Goal: Transaction & Acquisition: Register for event/course

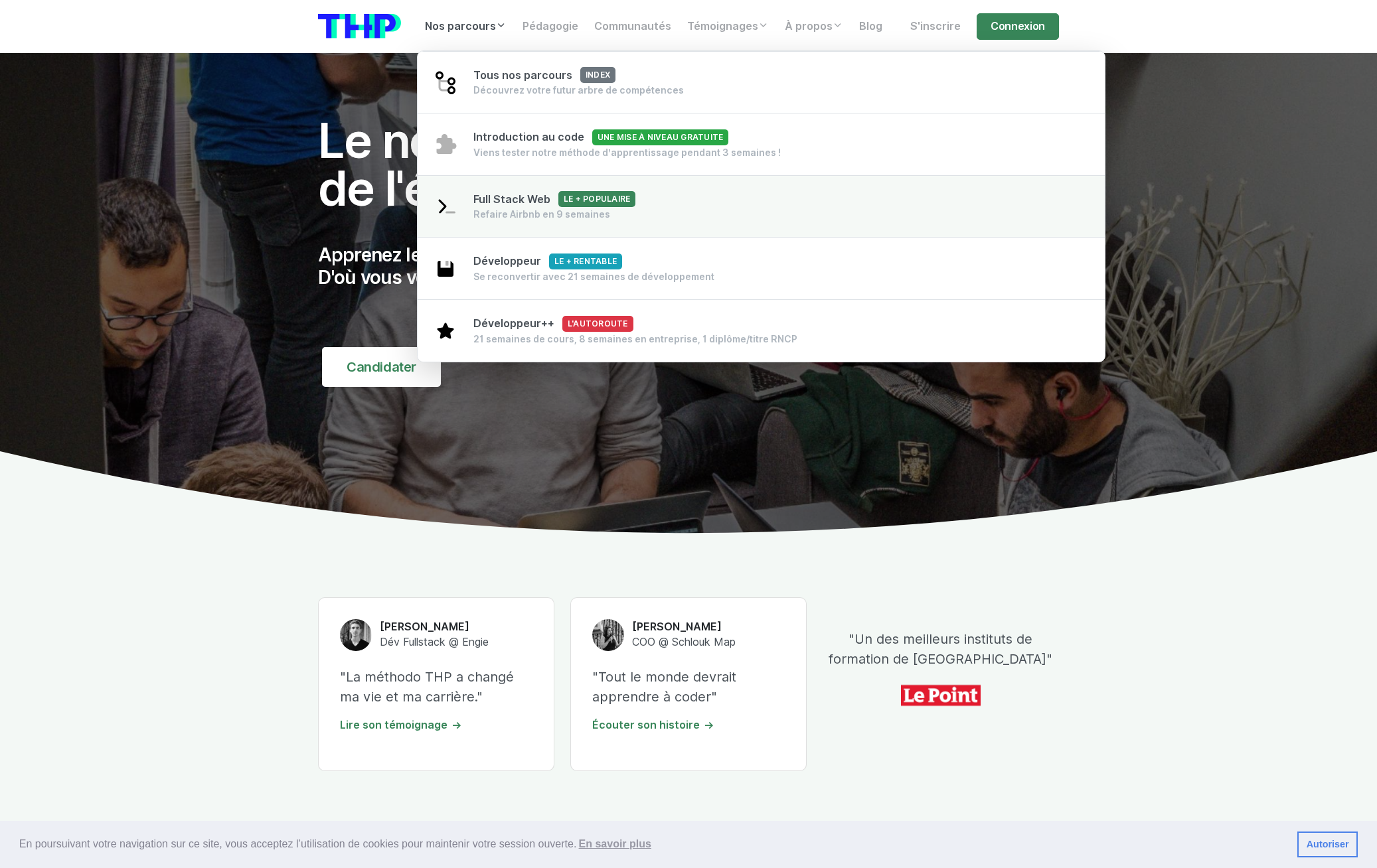
click at [549, 210] on div "Refaire Airbnb en 9 semaines" at bounding box center [554, 214] width 162 height 13
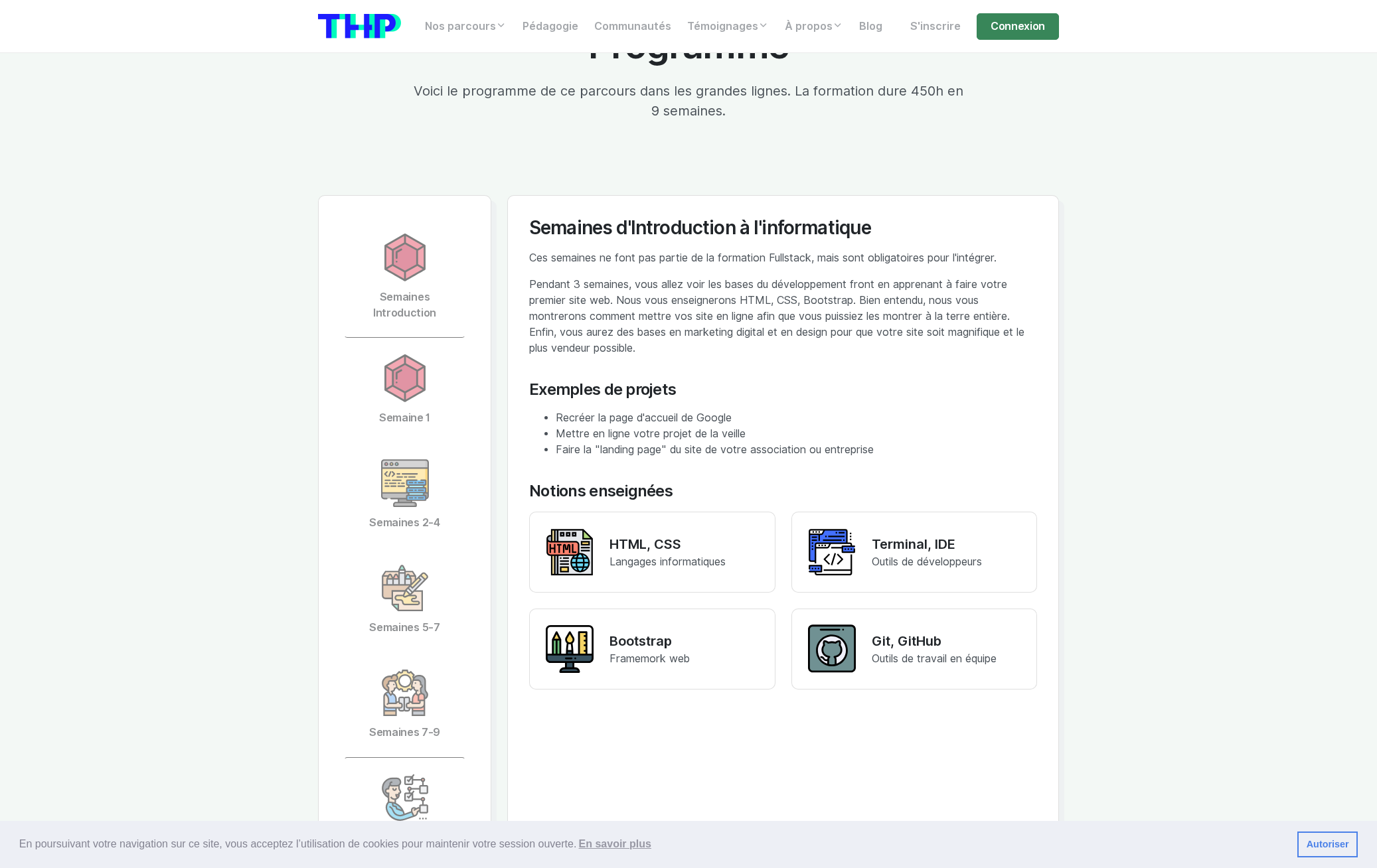
scroll to position [2777, 0]
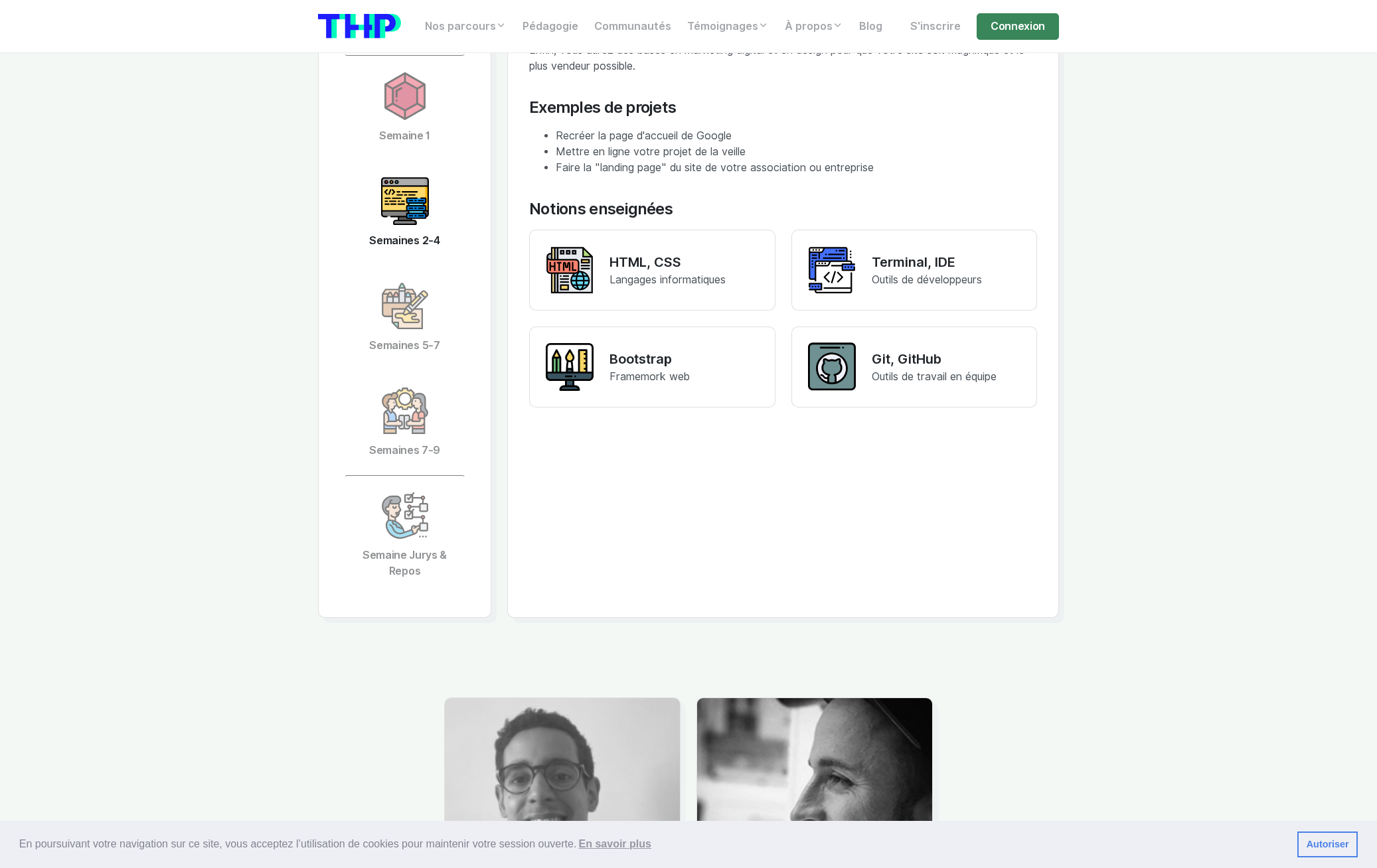
click at [395, 194] on img at bounding box center [405, 201] width 47 height 47
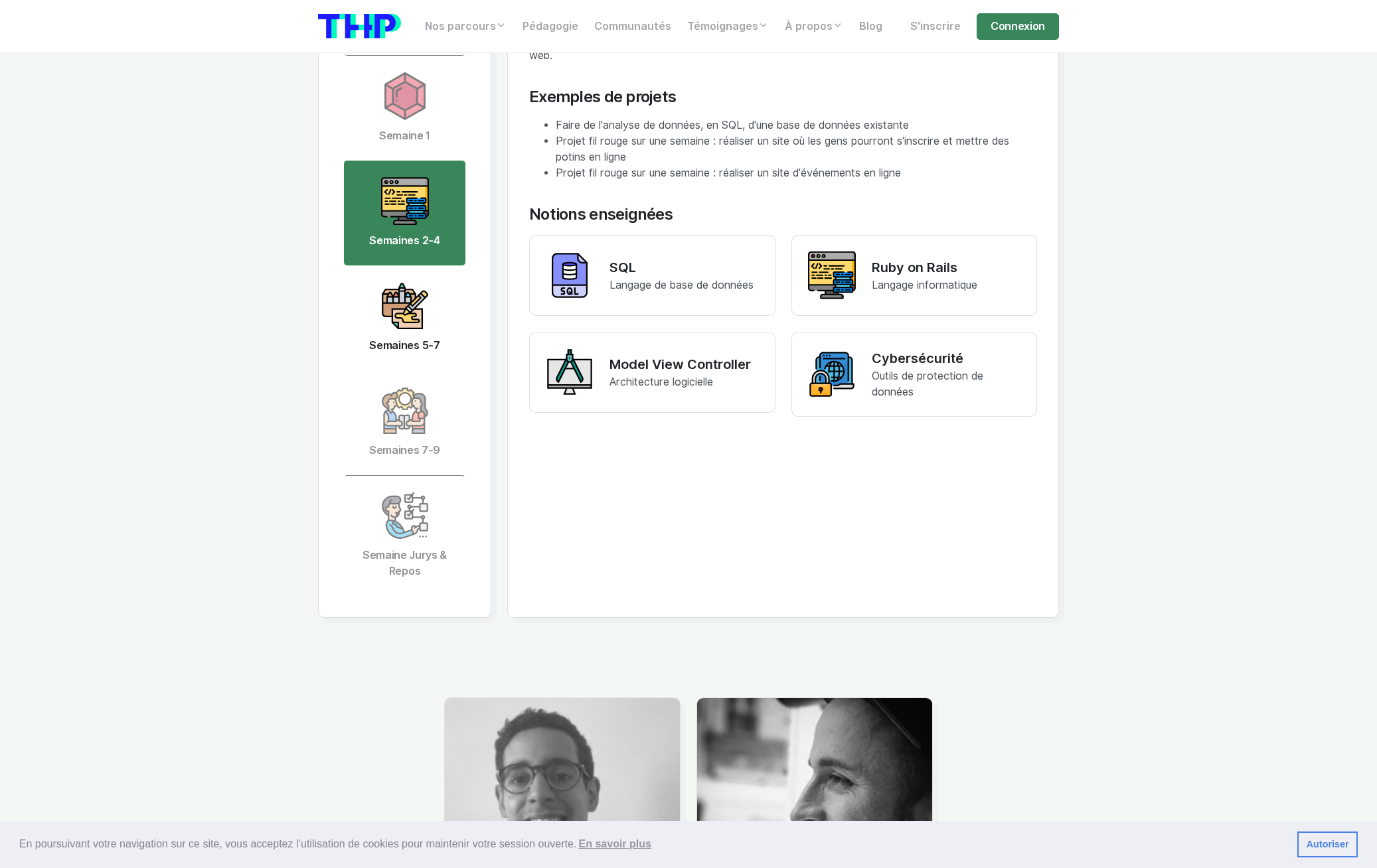
click at [404, 311] on img at bounding box center [405, 306] width 47 height 47
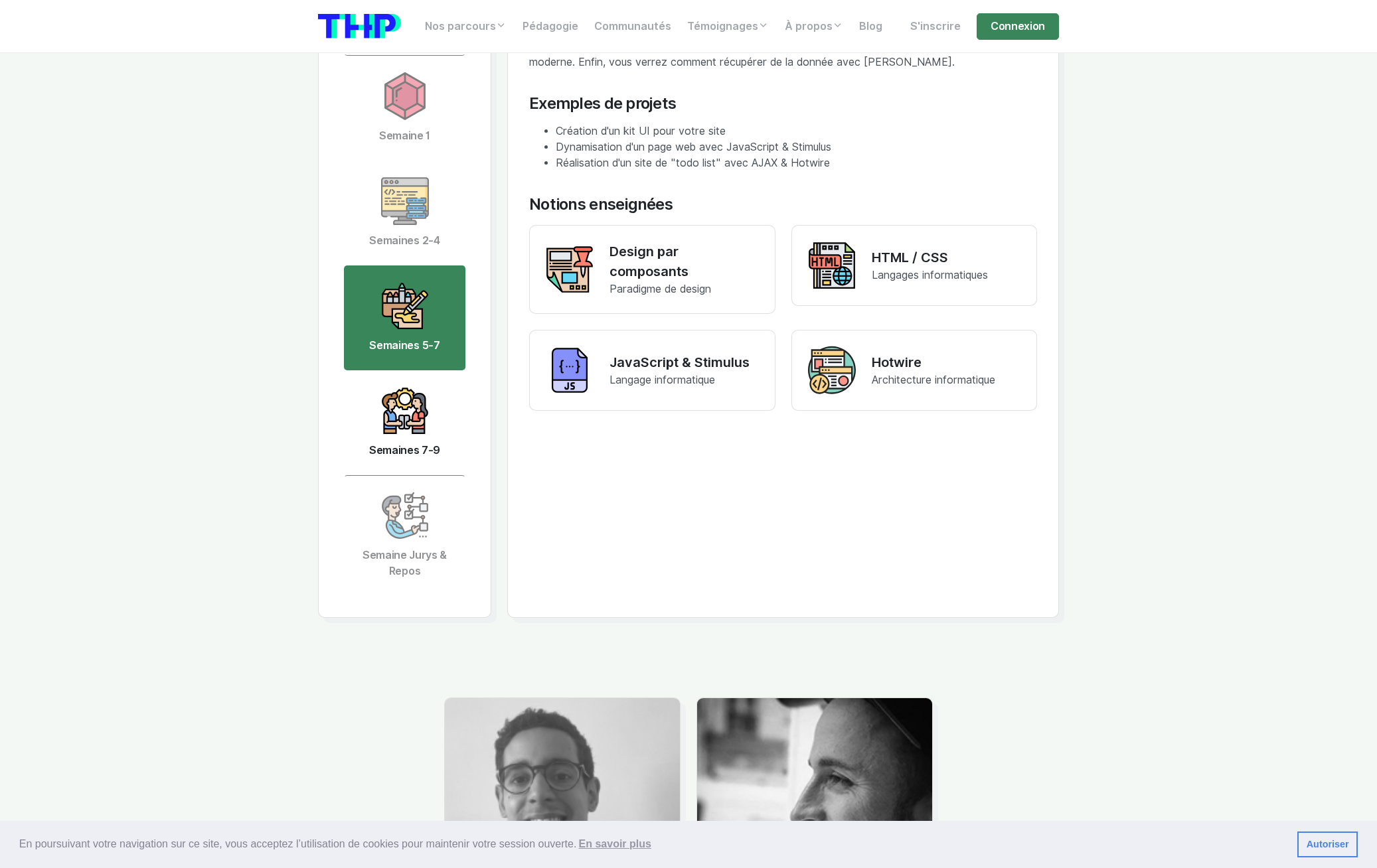
click at [416, 429] on img at bounding box center [405, 411] width 47 height 47
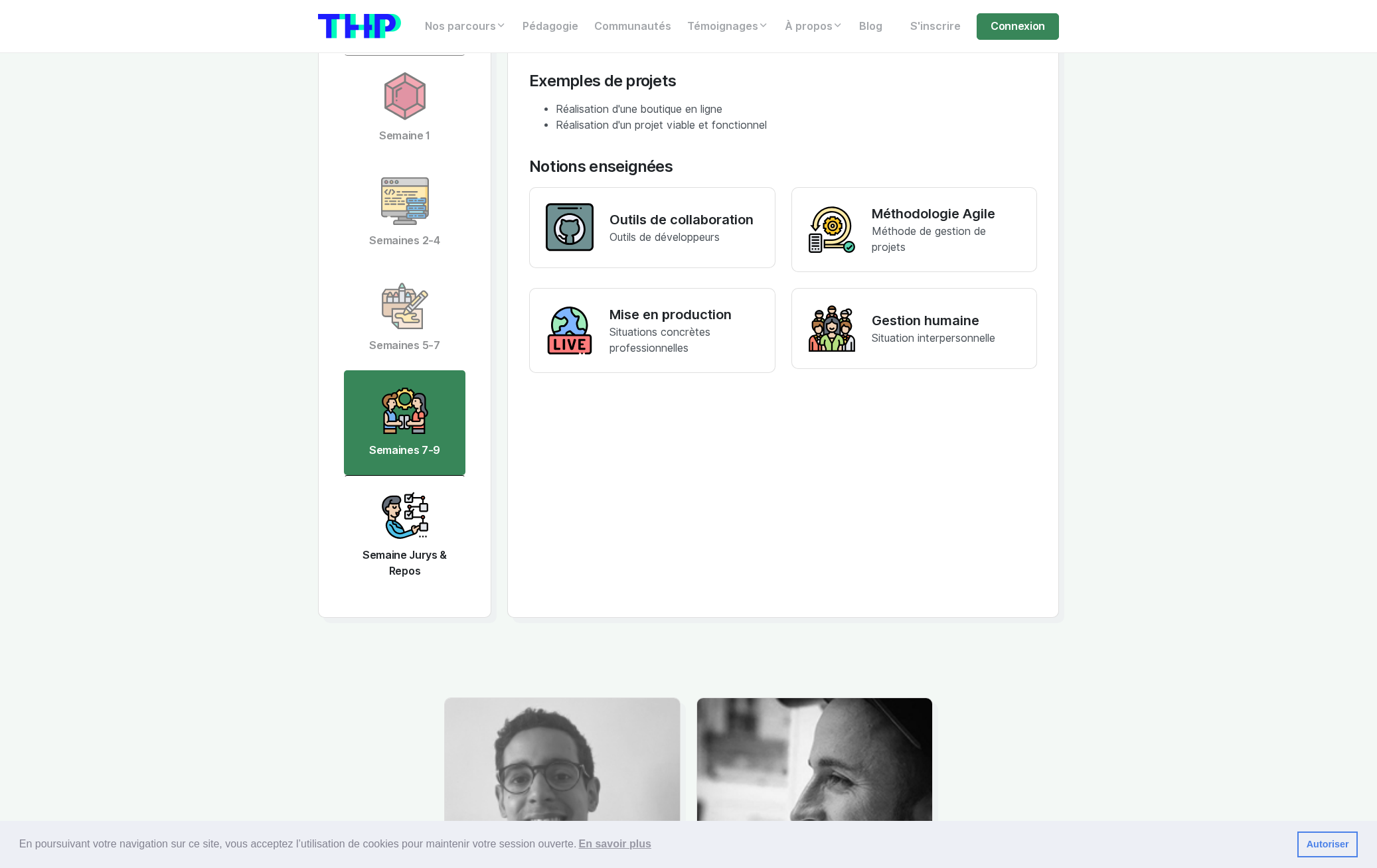
click at [420, 520] on img at bounding box center [405, 516] width 47 height 47
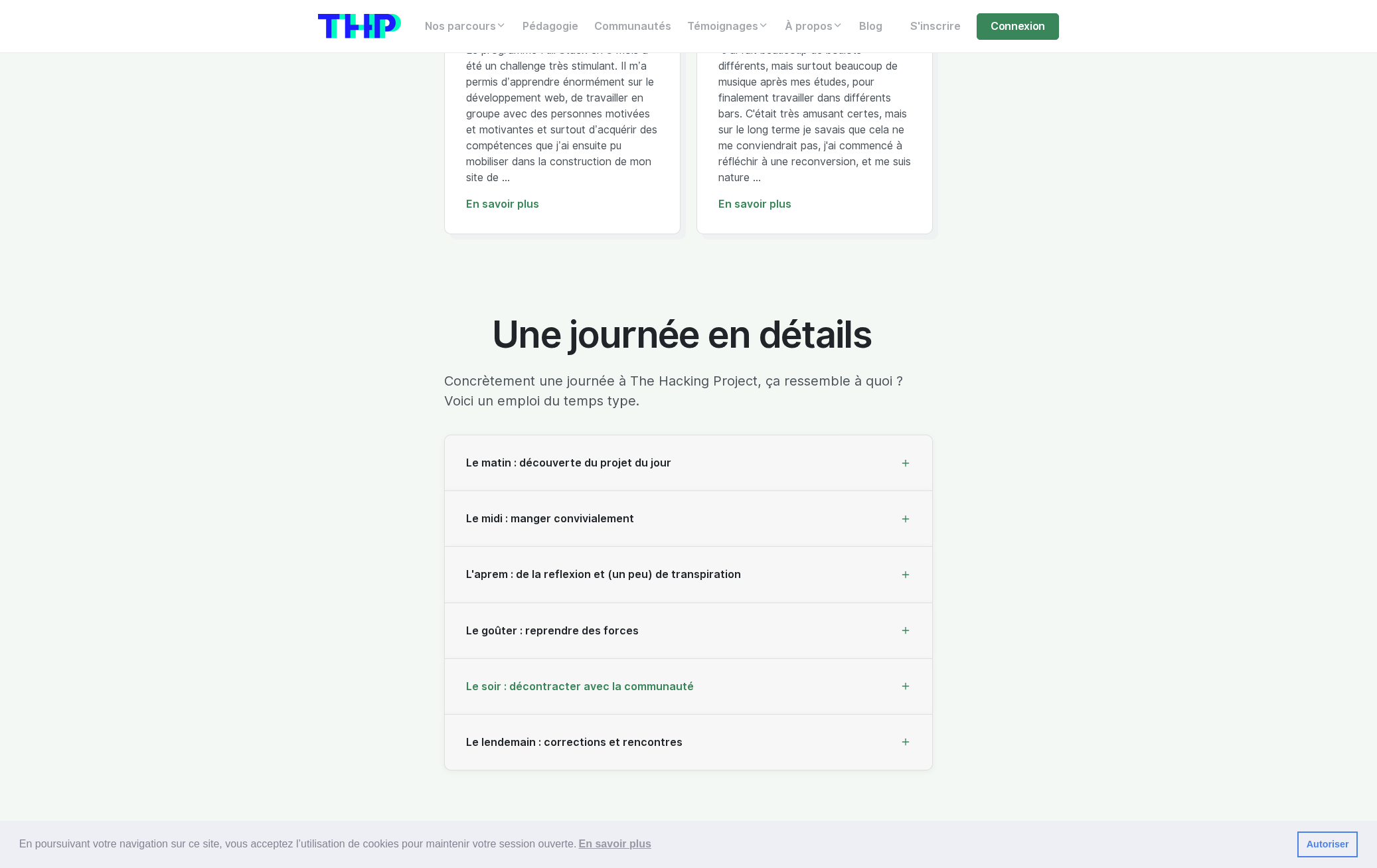
scroll to position [3847, 0]
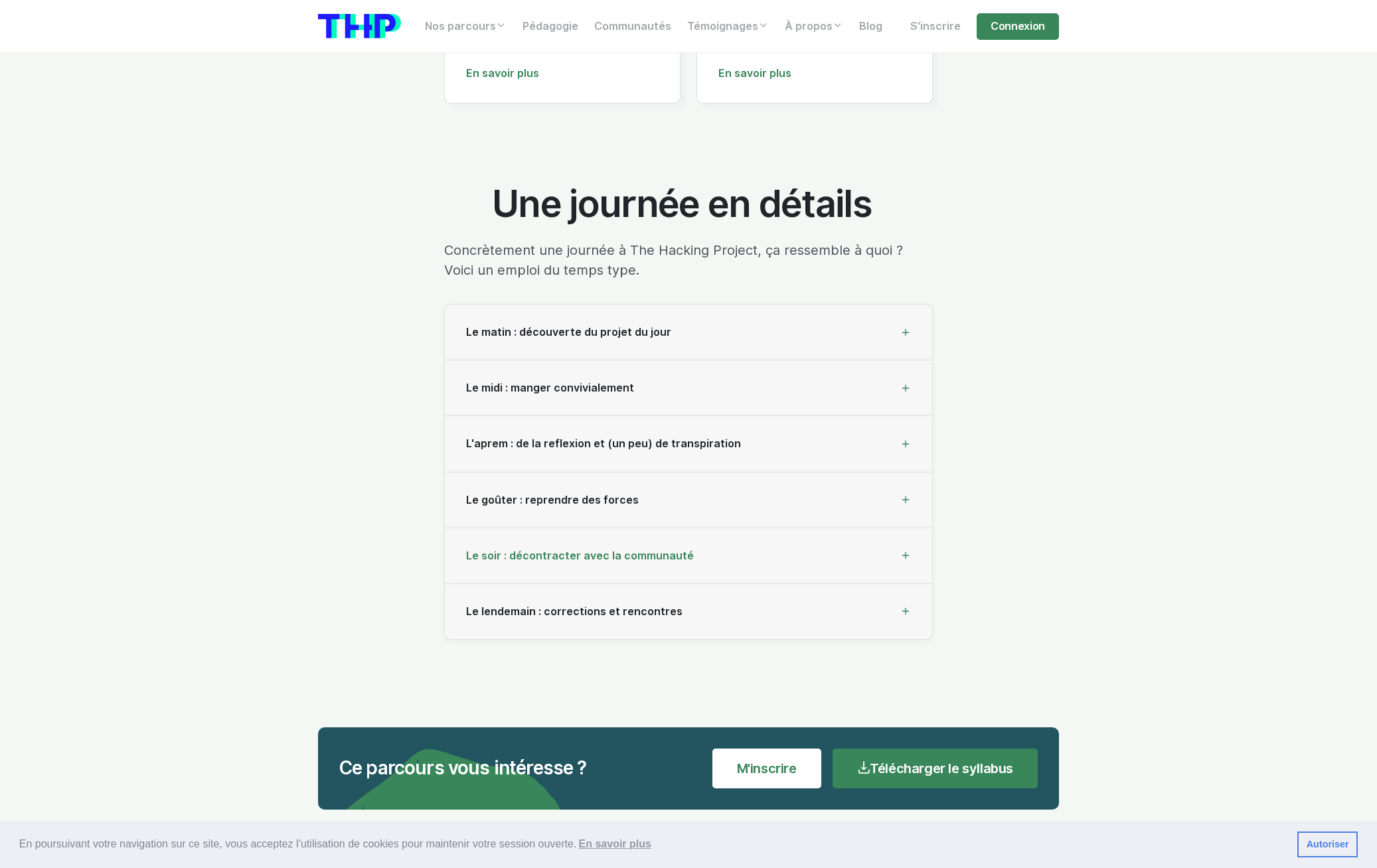
click at [610, 551] on span "Le soir : décontracter avec la communauté" at bounding box center [580, 556] width 228 height 12
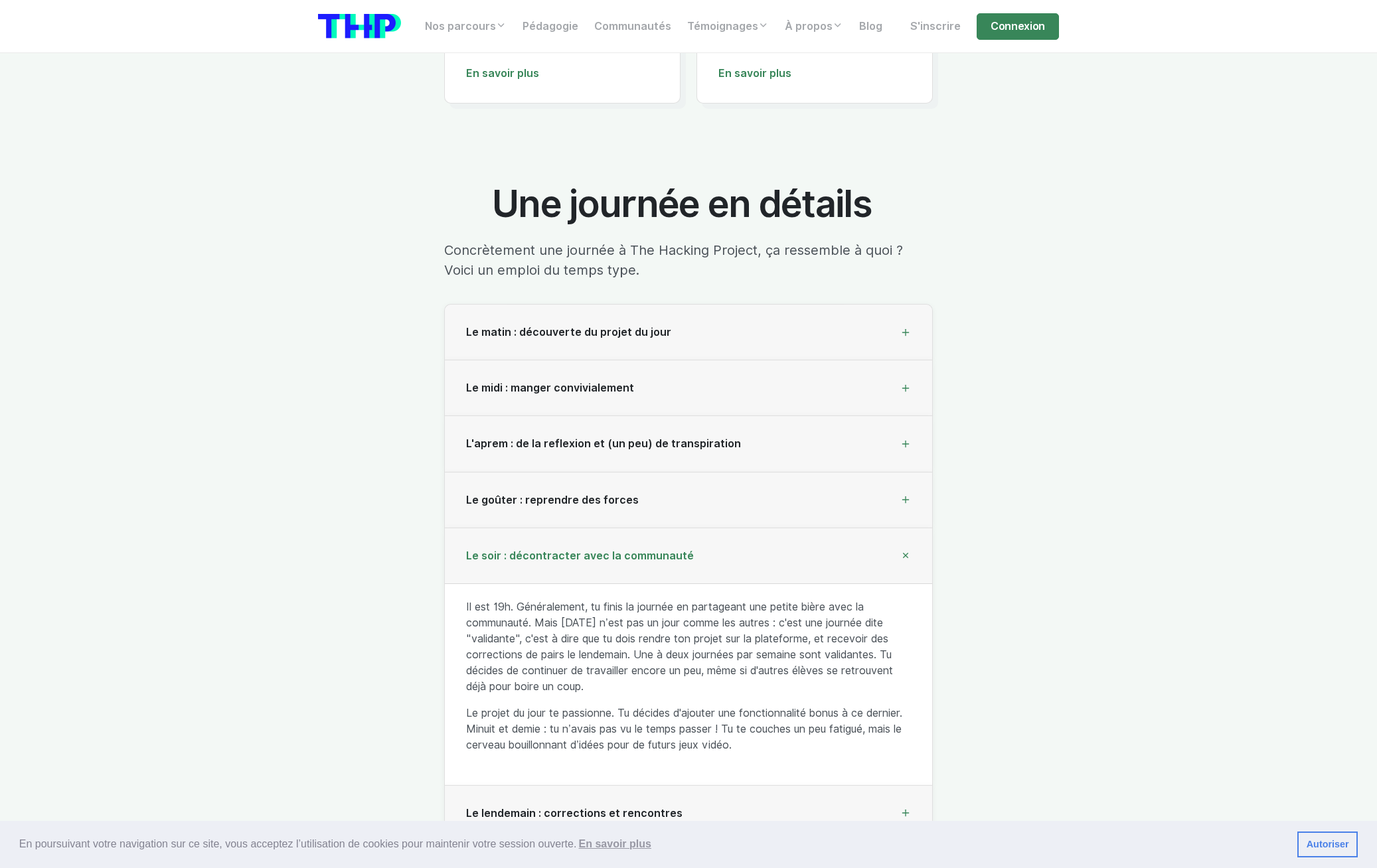
scroll to position [3972, 0]
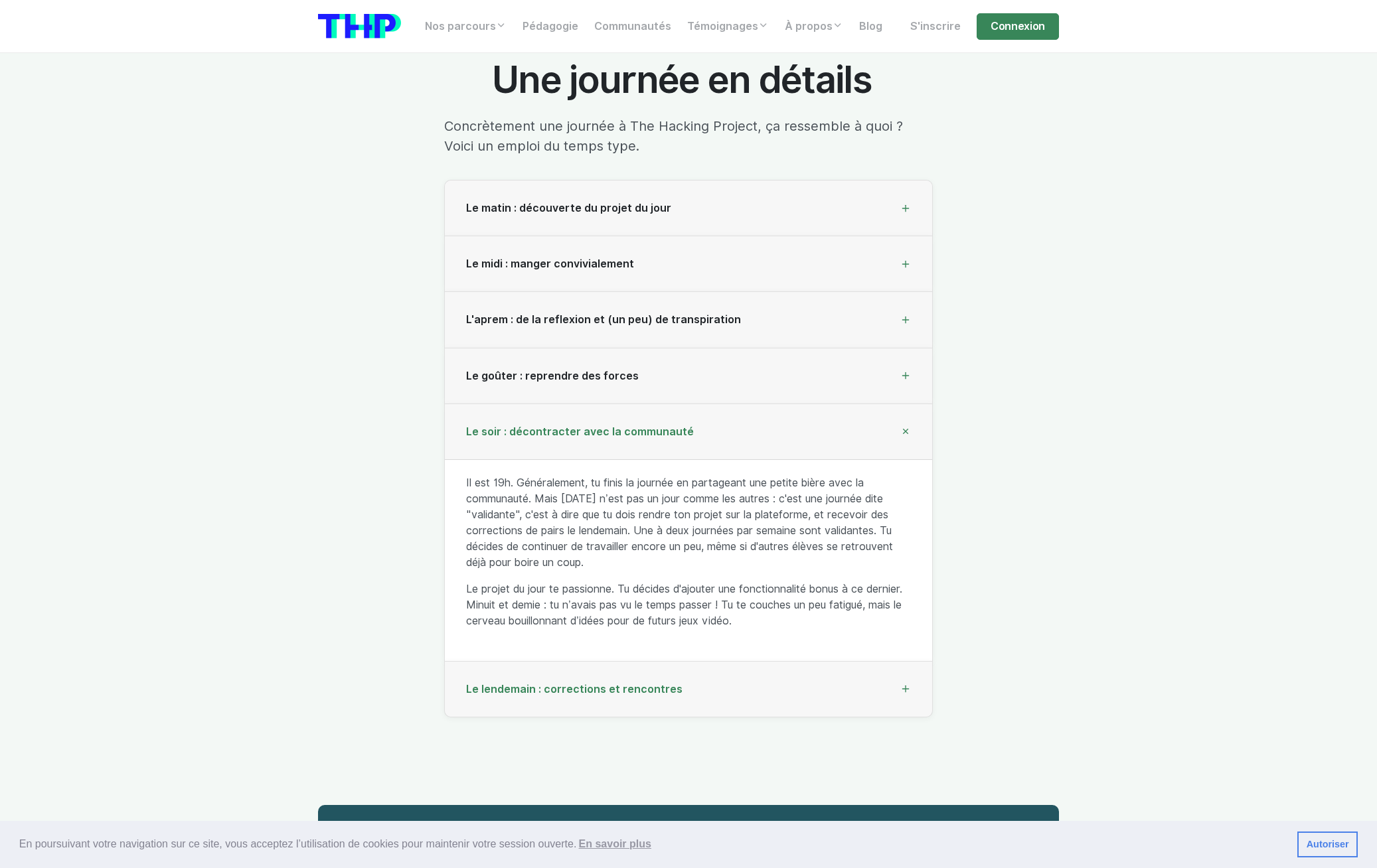
click at [669, 692] on div "Le lendemain : corrections et rencontres" at bounding box center [688, 689] width 488 height 55
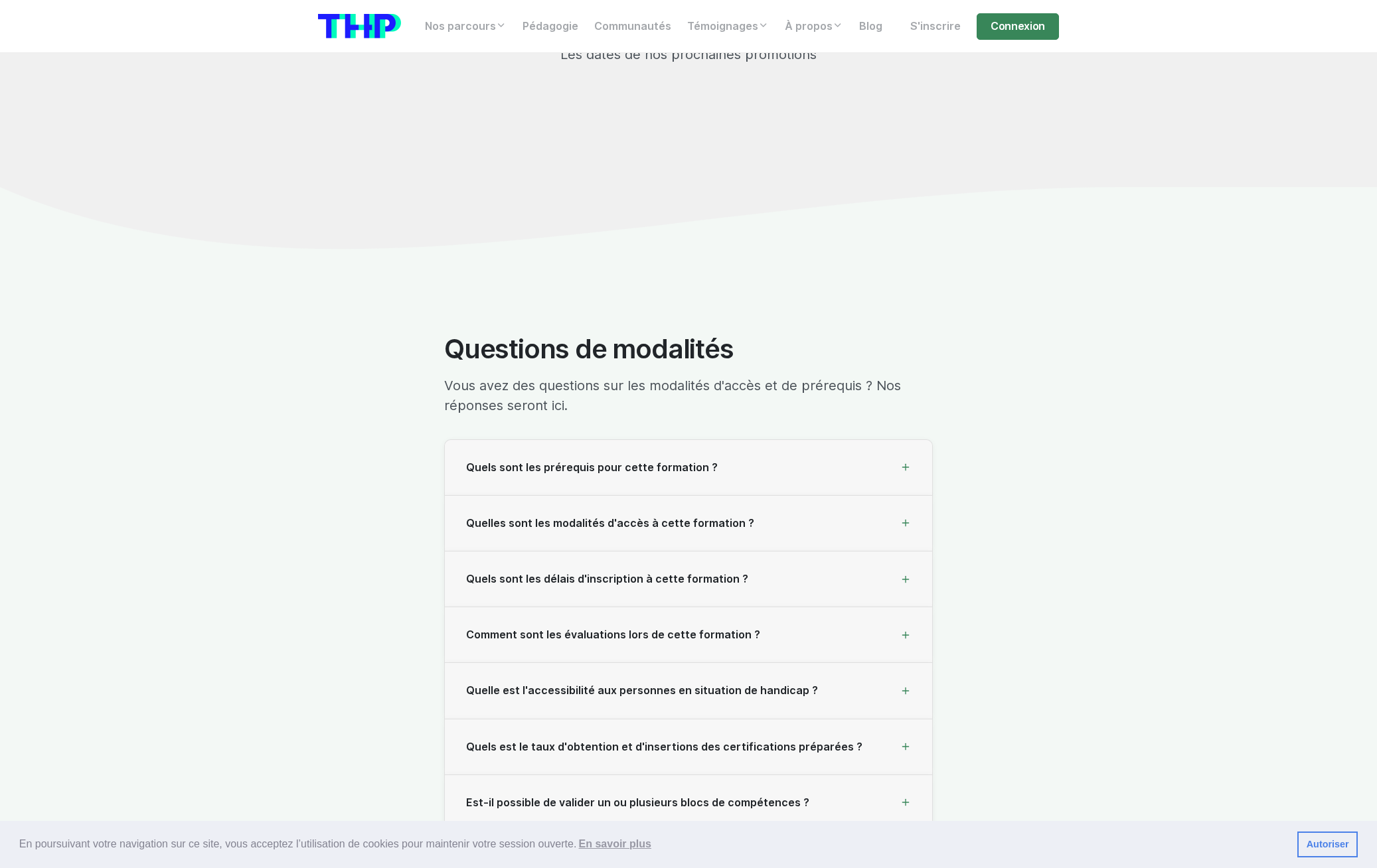
scroll to position [14244, 0]
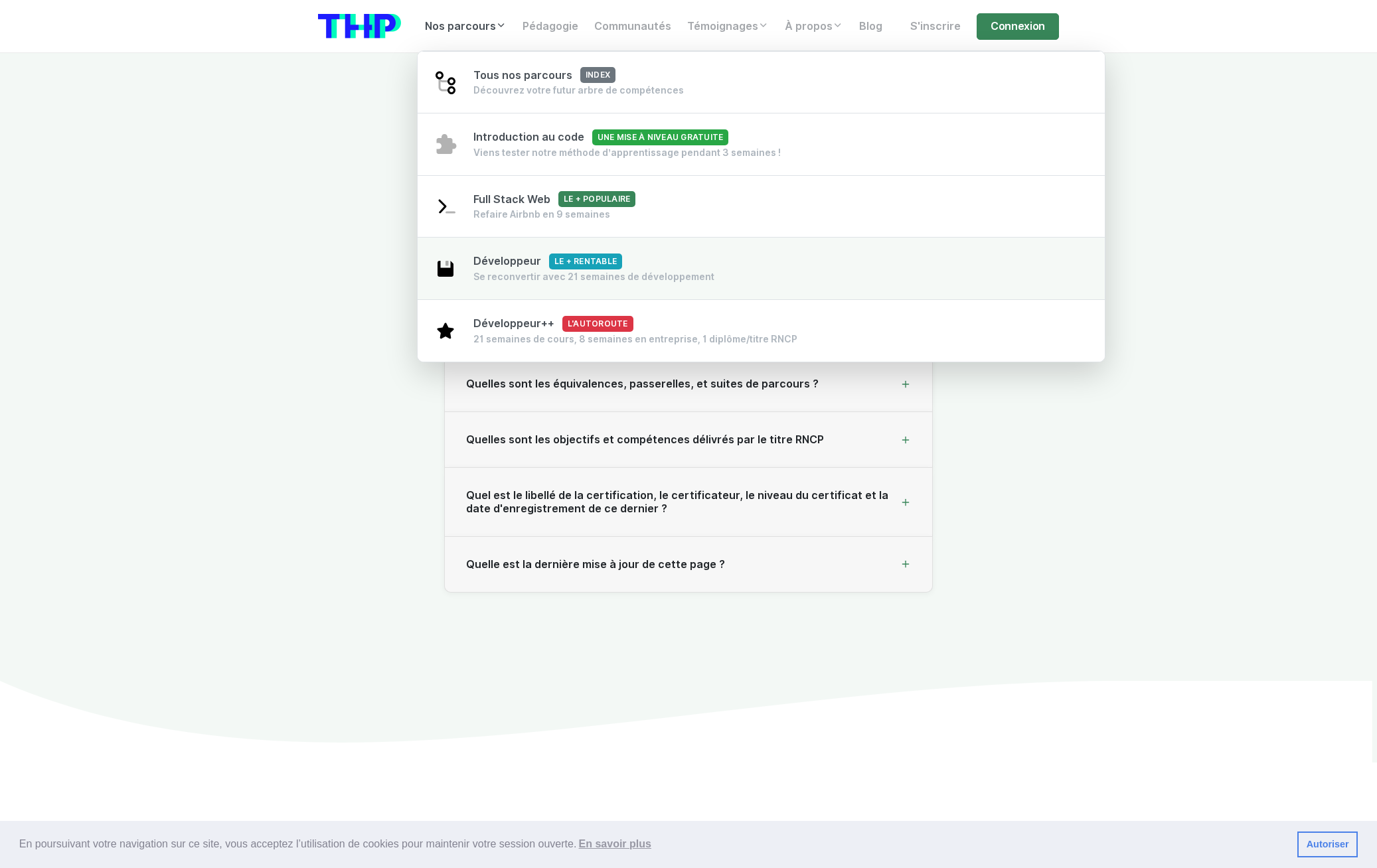
click at [569, 271] on div "Se reconvertir avec 21 semaines de développement" at bounding box center [594, 277] width 241 height 13
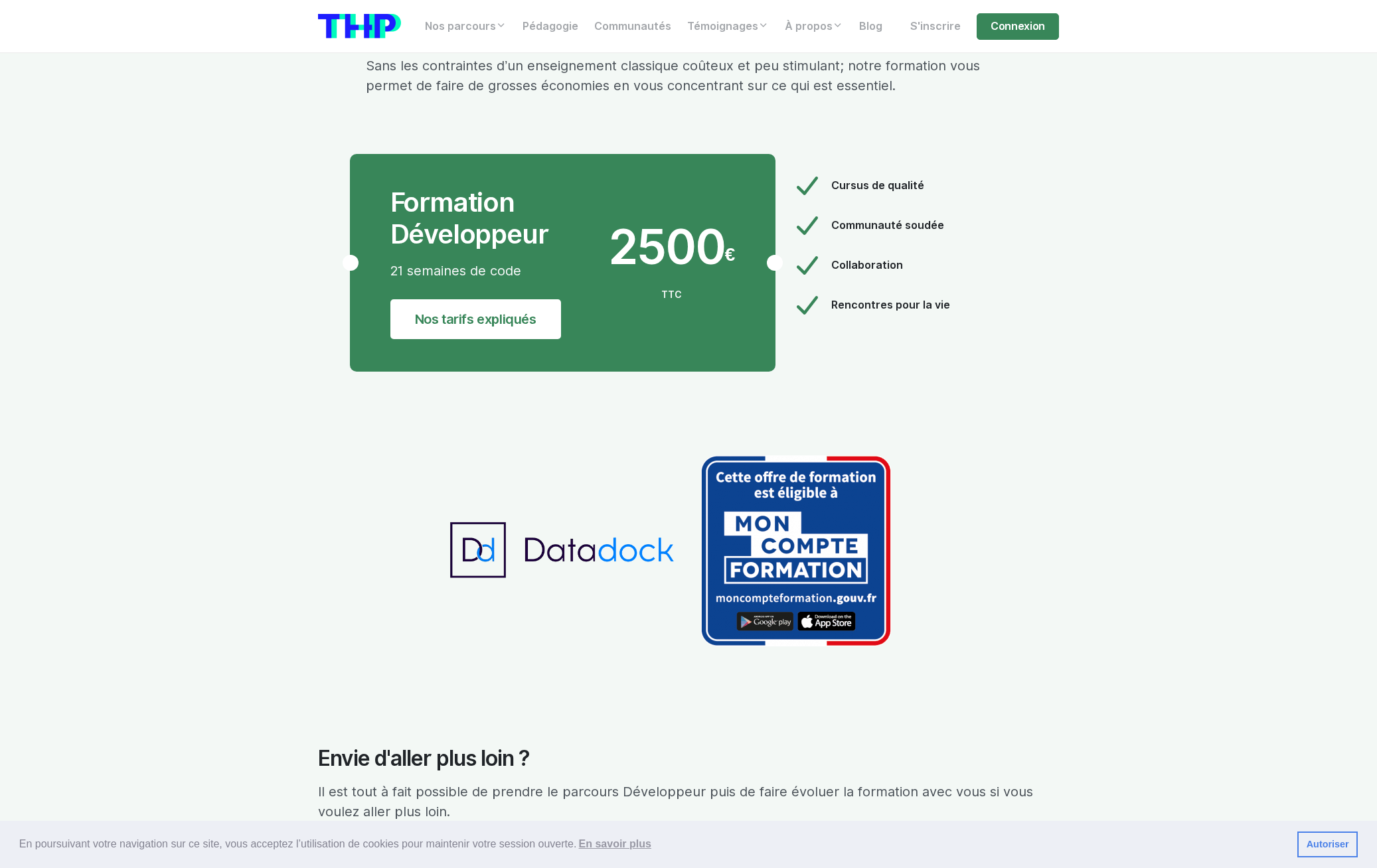
scroll to position [7056, 0]
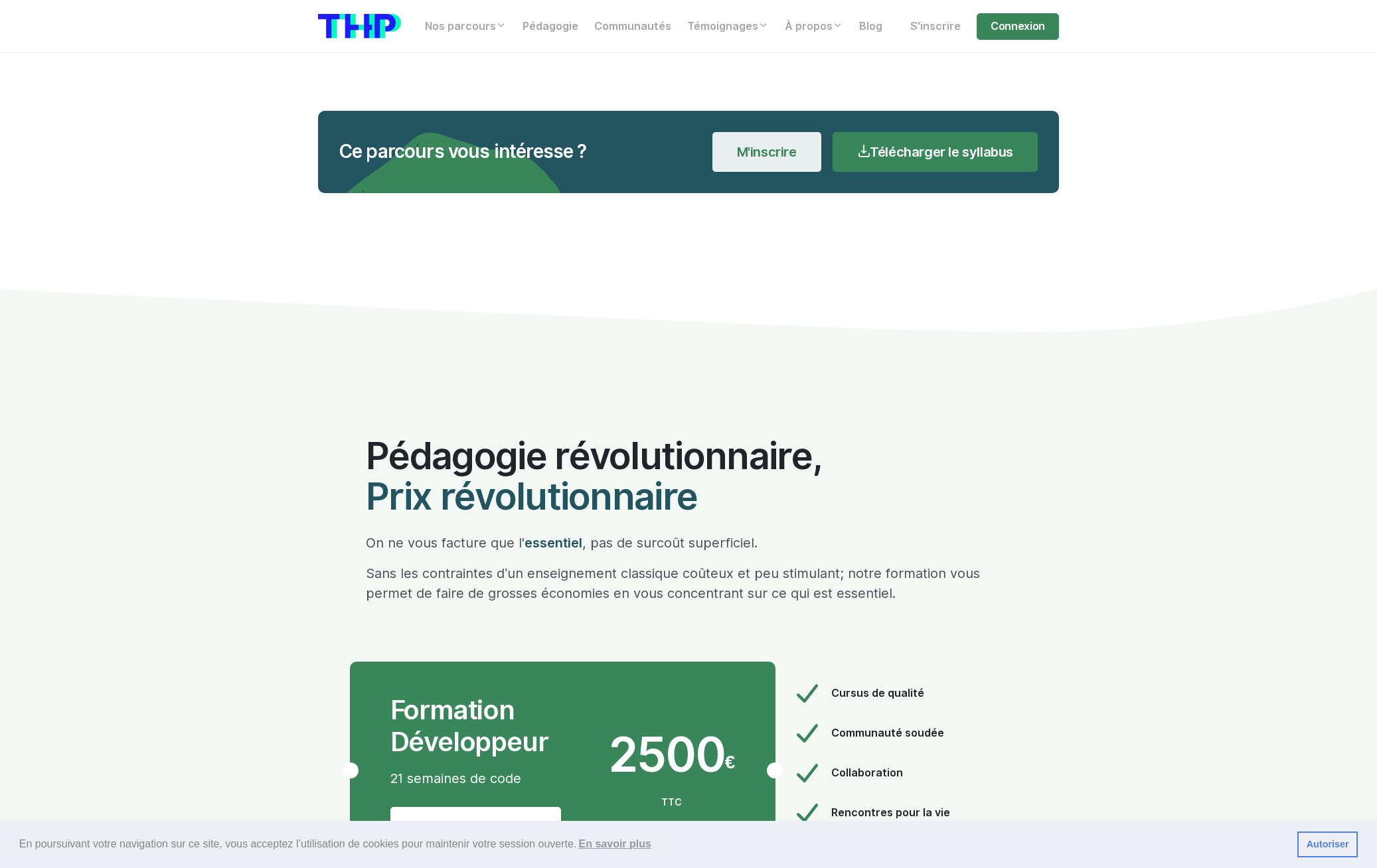
click at [758, 132] on link "M'inscrire" at bounding box center [767, 151] width 109 height 40
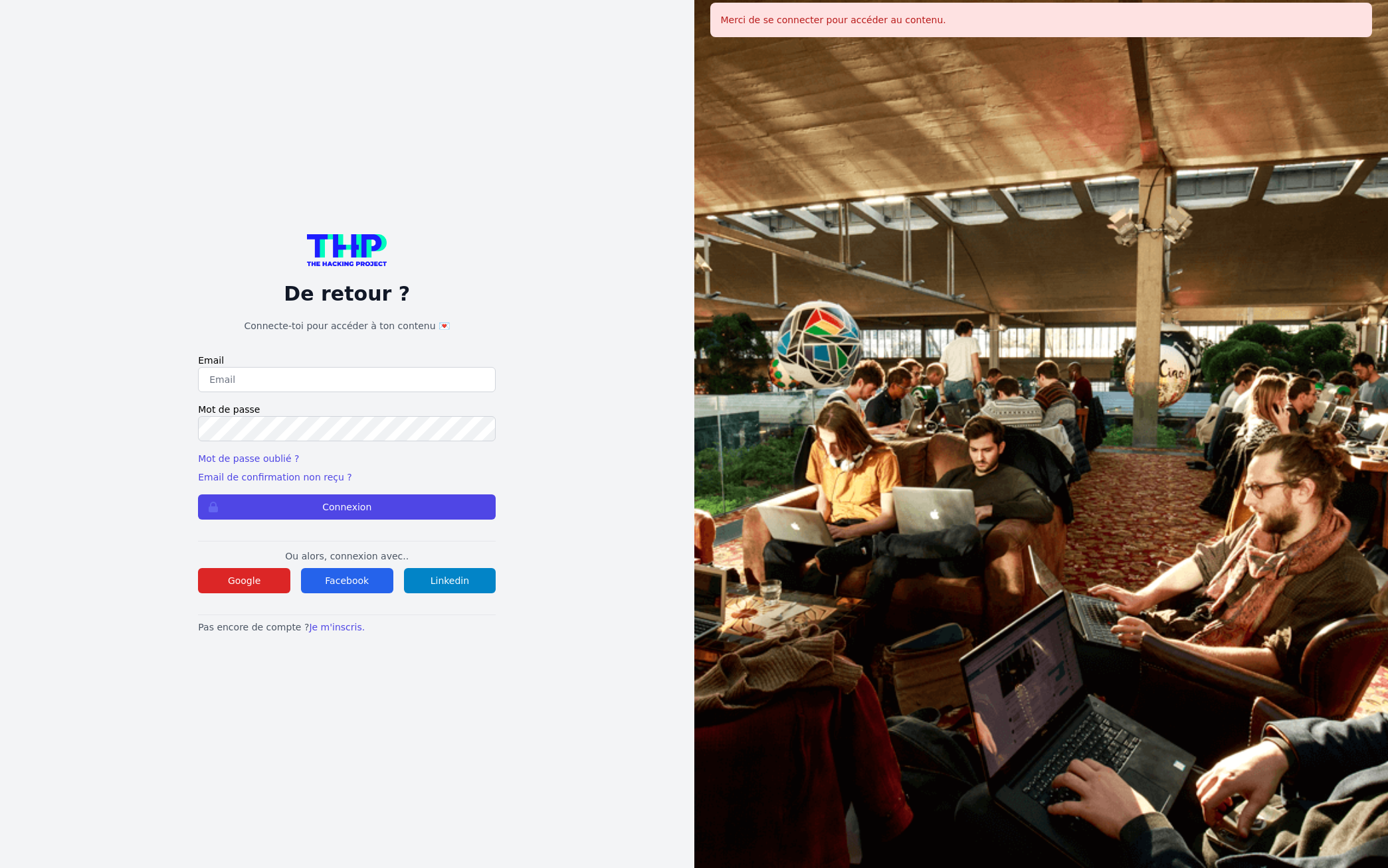
click at [605, 285] on div "De retour ? Connecte-toi pour accéder à ton contenu 💌 Email Mot de passe Mot de…" at bounding box center [346, 434] width 609 height 868
